Goal: Task Accomplishment & Management: Use online tool/utility

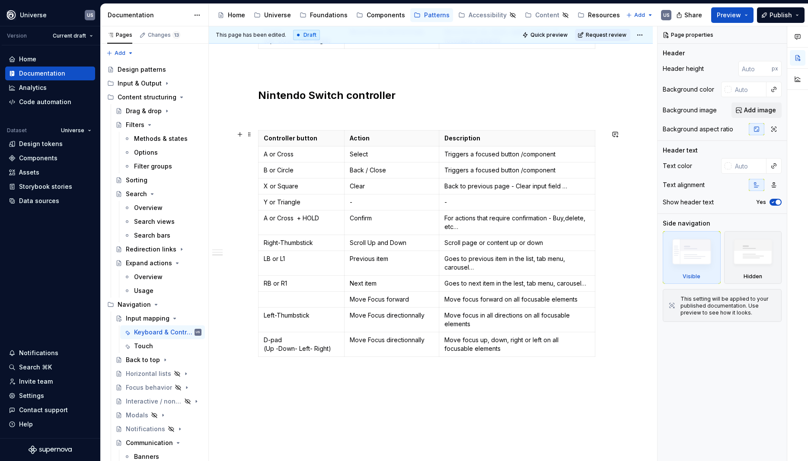
scroll to position [814, 0]
type textarea "*"
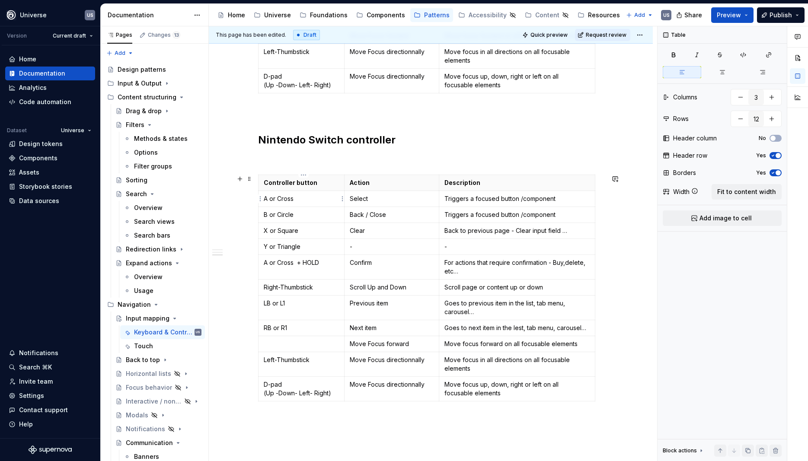
drag, startPoint x: 302, startPoint y: 200, endPoint x: 305, endPoint y: 192, distance: 8.4
click at [305, 192] on td "A or Cross" at bounding box center [301, 199] width 87 height 16
click at [298, 216] on p "B or Circle" at bounding box center [302, 215] width 76 height 9
click at [317, 234] on p "X or Square" at bounding box center [302, 231] width 76 height 9
click at [312, 251] on p "Y or Triangle" at bounding box center [302, 247] width 76 height 9
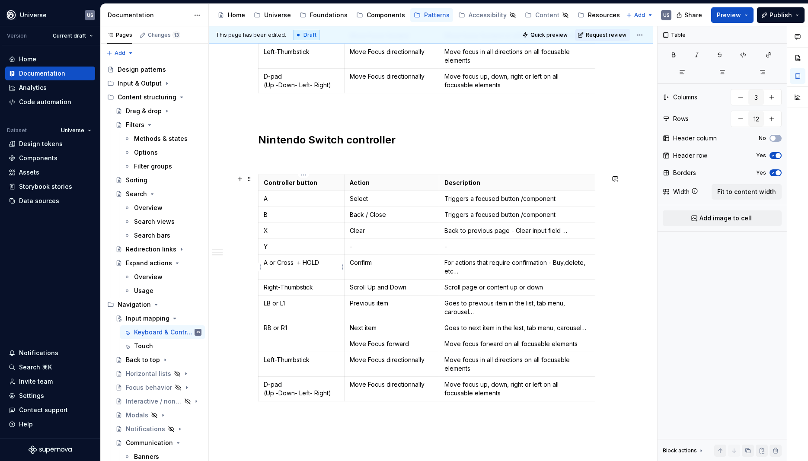
click at [298, 263] on p "A or Cross + HOLD" at bounding box center [302, 263] width 76 height 9
click at [303, 306] on p "LB or L1" at bounding box center [302, 303] width 76 height 9
click at [298, 330] on p "RB or R1" at bounding box center [302, 328] width 76 height 9
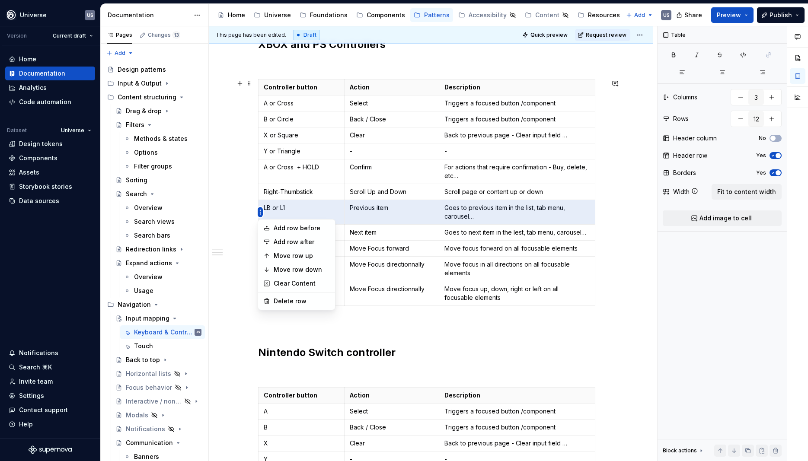
scroll to position [556, 0]
click at [260, 212] on html "Universe US Version Current draft Home Documentation Analytics Code automation …" at bounding box center [404, 230] width 808 height 461
click at [294, 272] on div "Move row down" at bounding box center [302, 270] width 56 height 9
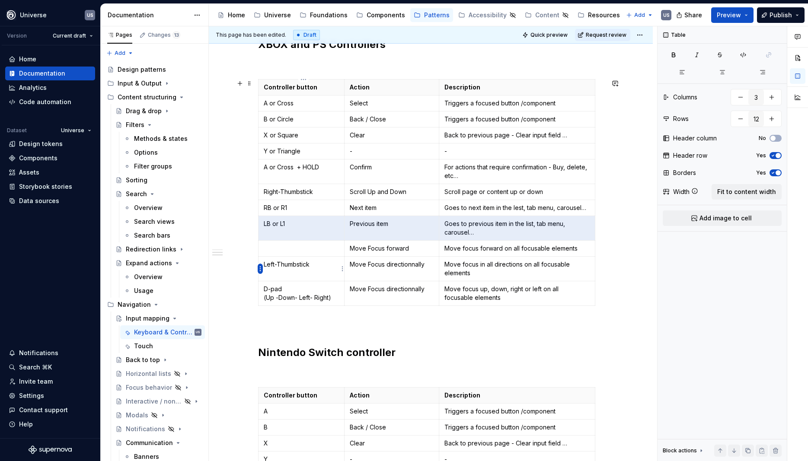
click at [261, 269] on html "Universe US Version Current draft Home Documentation Analytics Code automation …" at bounding box center [404, 230] width 808 height 461
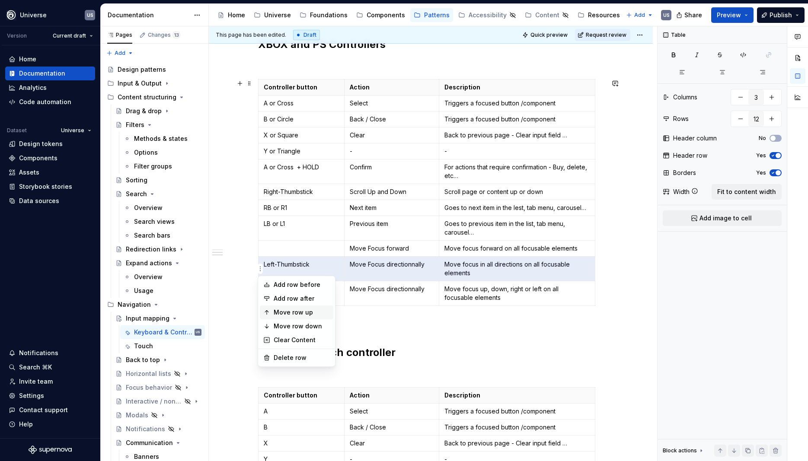
click at [291, 312] on div "Move row up" at bounding box center [302, 312] width 56 height 9
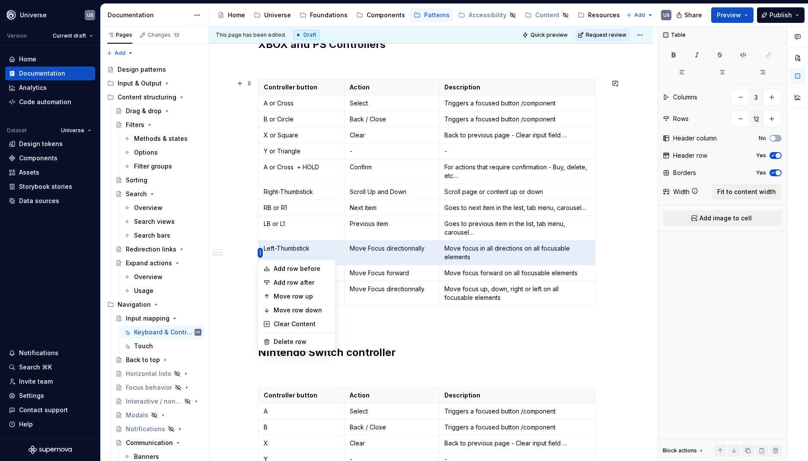
click at [258, 251] on html "Universe US Version Current draft Home Documentation Analytics Code automation …" at bounding box center [404, 230] width 808 height 461
click at [289, 301] on div "Move row up" at bounding box center [302, 296] width 56 height 9
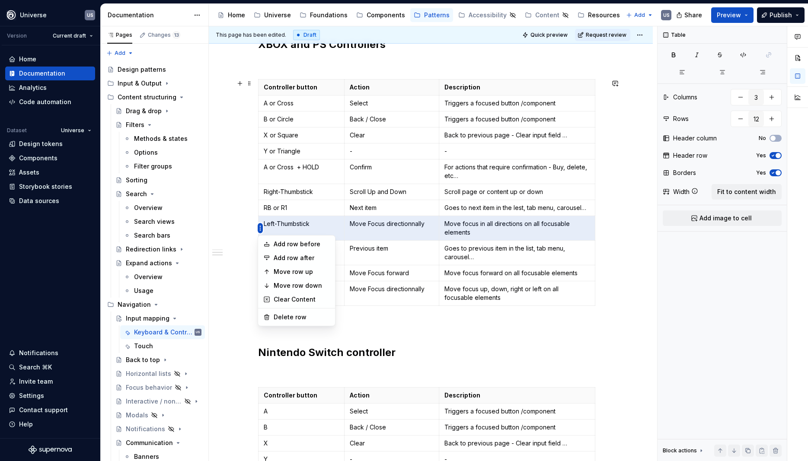
click at [260, 228] on html "Universe US Version Current draft Home Documentation Analytics Code automation …" at bounding box center [404, 230] width 808 height 461
click at [286, 273] on div "Move row up" at bounding box center [302, 272] width 56 height 9
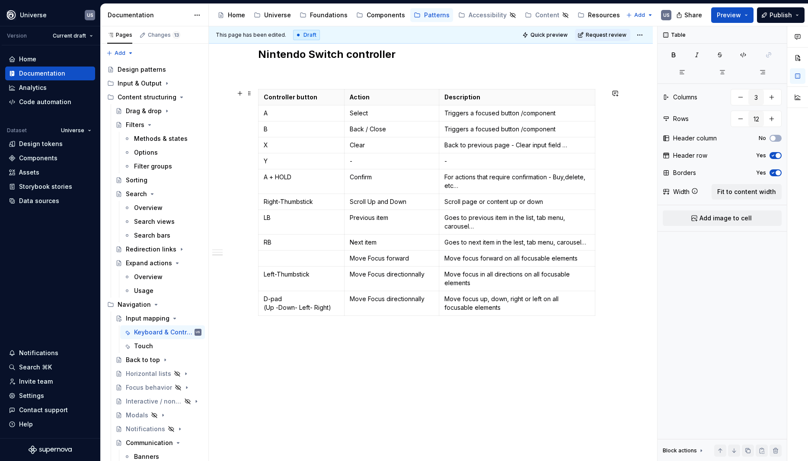
scroll to position [855, 0]
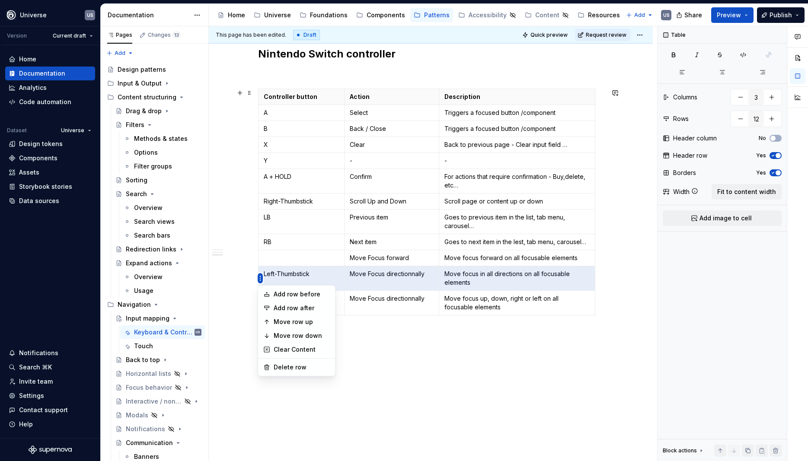
click at [260, 277] on html "Universe US Version Current draft Home Documentation Analytics Code automation …" at bounding box center [404, 230] width 808 height 461
click at [280, 325] on div "Move row up" at bounding box center [302, 322] width 56 height 9
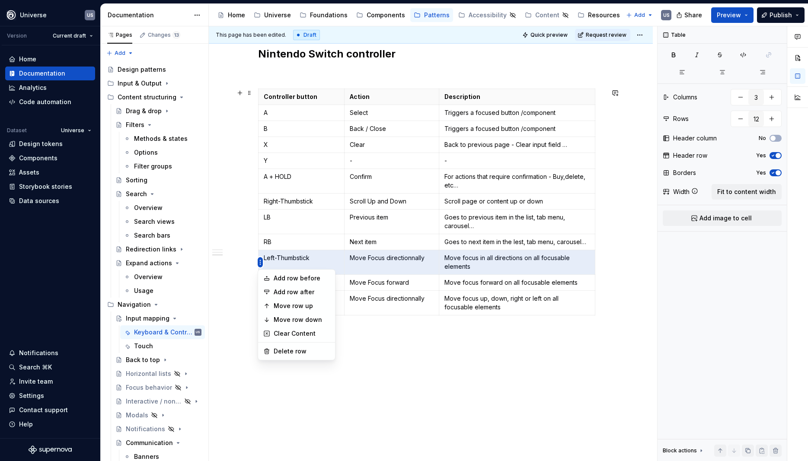
click at [260, 262] on html "Universe US Version Current draft Home Documentation Analytics Code automation …" at bounding box center [404, 230] width 808 height 461
click at [282, 305] on div "Move row up" at bounding box center [302, 306] width 56 height 9
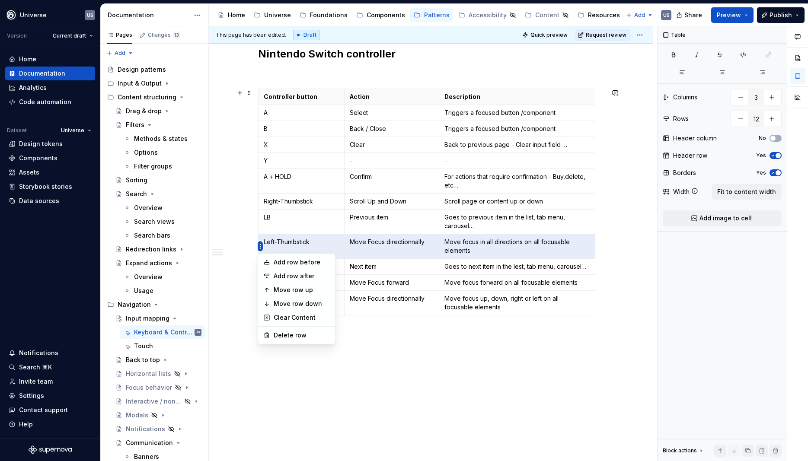
click at [260, 245] on html "Universe US Version Current draft Home Documentation Analytics Code automation …" at bounding box center [404, 230] width 808 height 461
click at [284, 289] on div "Move row up" at bounding box center [302, 290] width 56 height 9
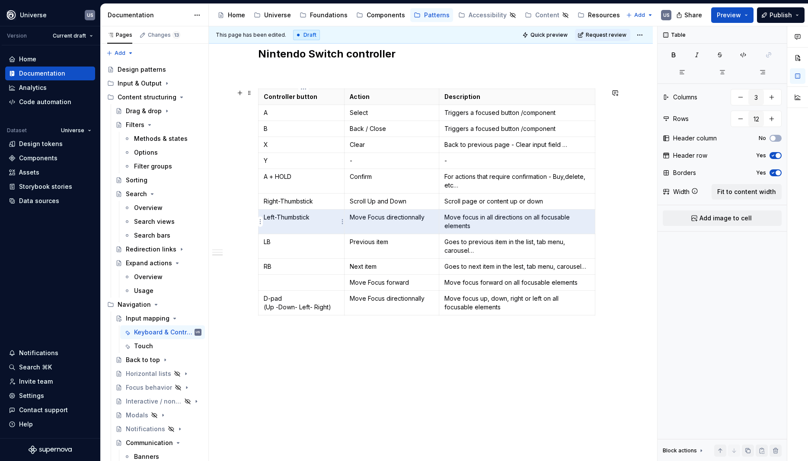
type textarea "*"
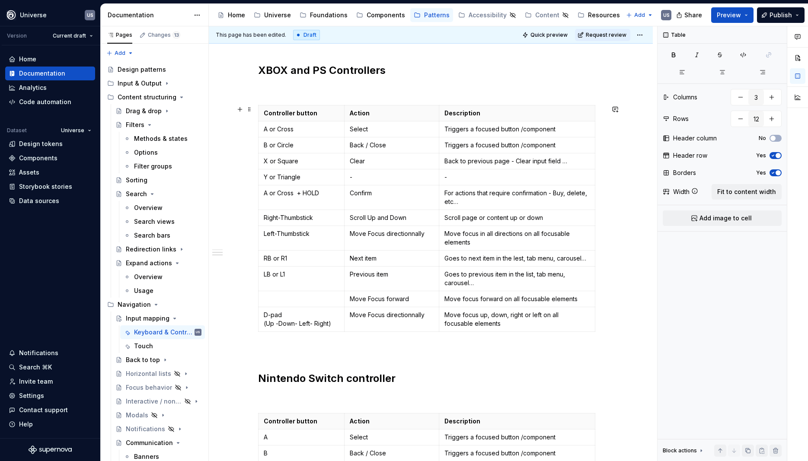
scroll to position [583, 0]
